Goal: Information Seeking & Learning: Learn about a topic

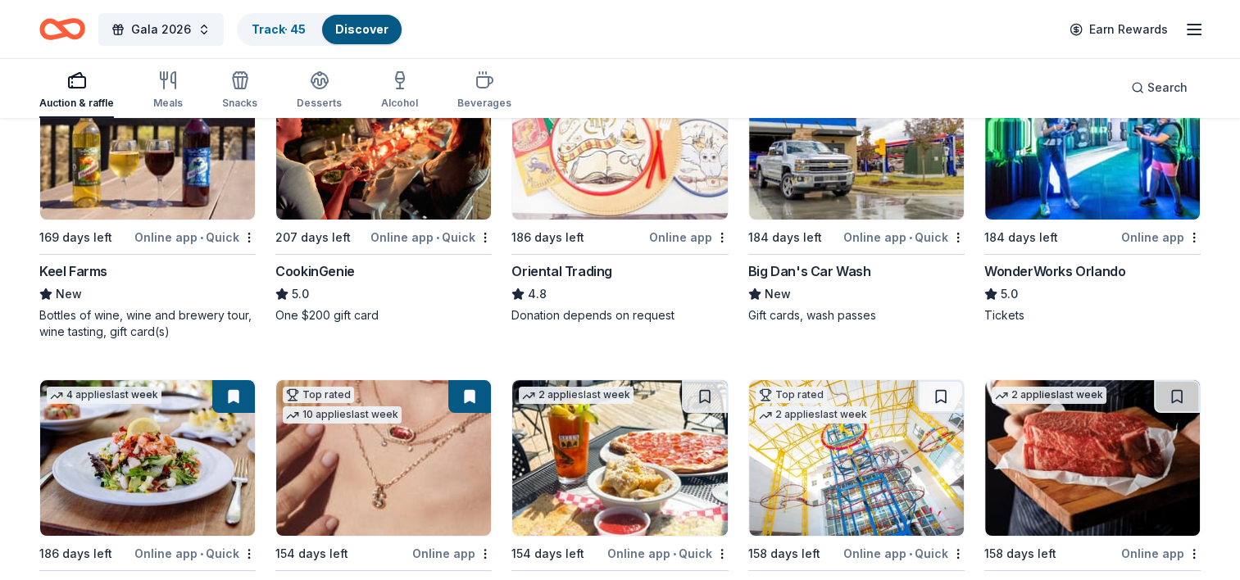
scroll to position [246, 0]
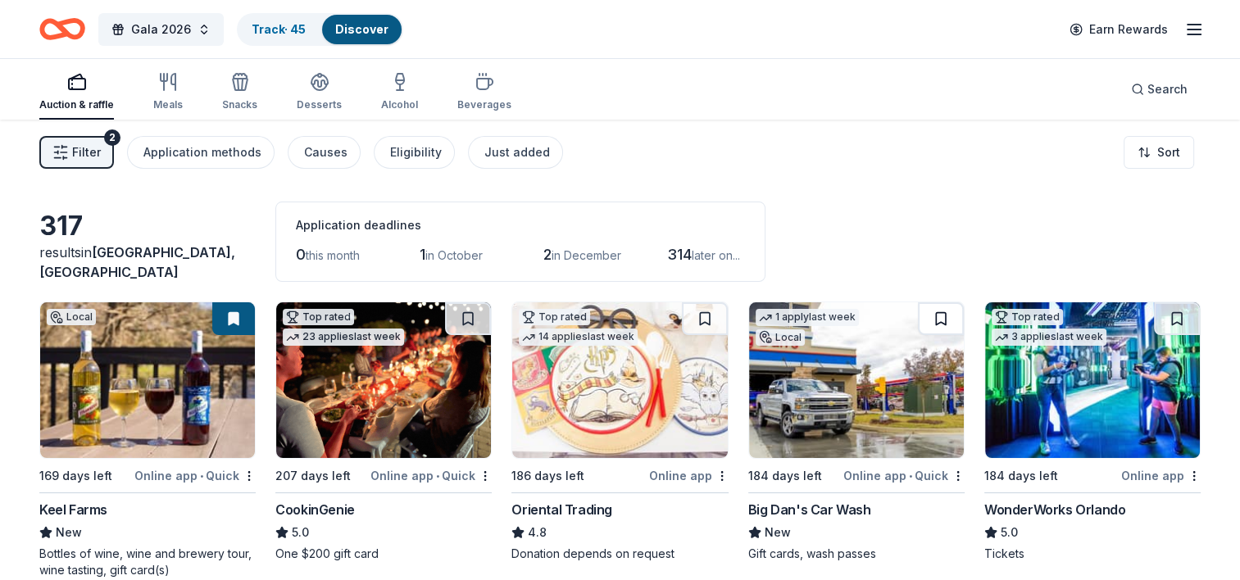
click at [934, 326] on button at bounding box center [941, 318] width 46 height 33
